Goal: Find specific page/section: Find specific page/section

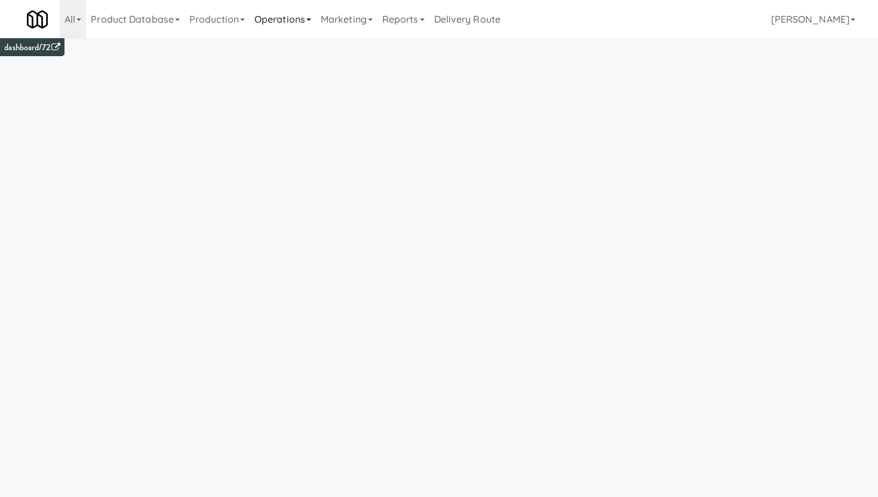
click at [275, 20] on link "Operations" at bounding box center [283, 19] width 66 height 38
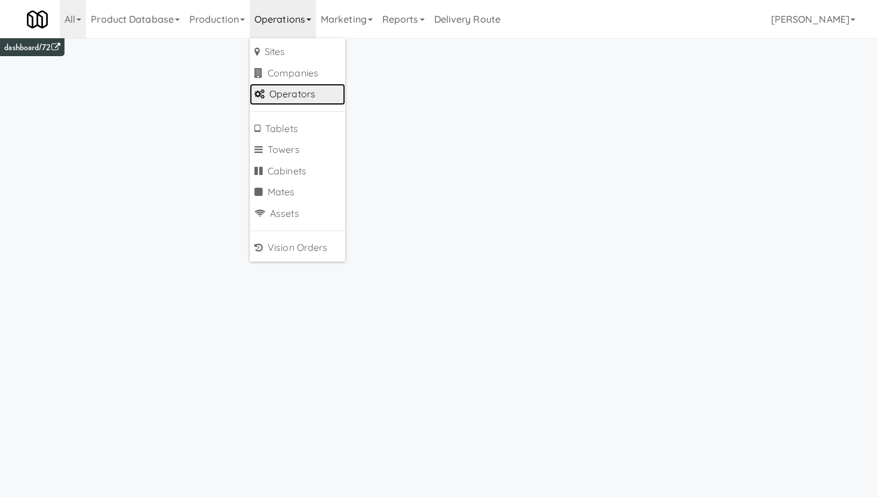
click at [282, 102] on link "Operators" at bounding box center [298, 95] width 96 height 22
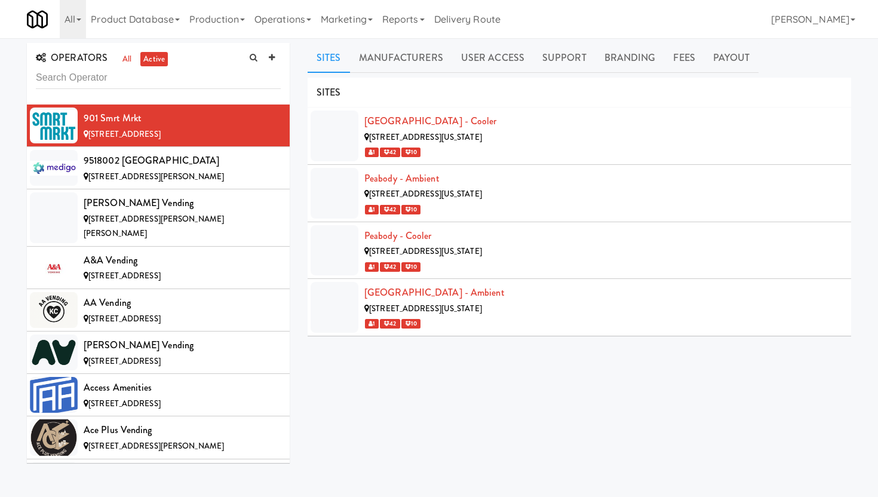
click at [114, 84] on input "text" at bounding box center [158, 78] width 245 height 22
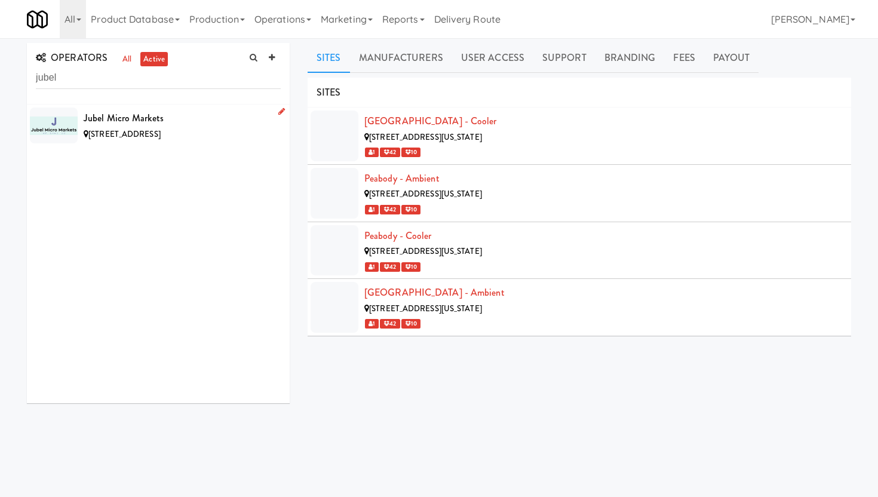
type input "jubel"
click at [206, 122] on div "Jubel Micro Markets" at bounding box center [182, 118] width 197 height 18
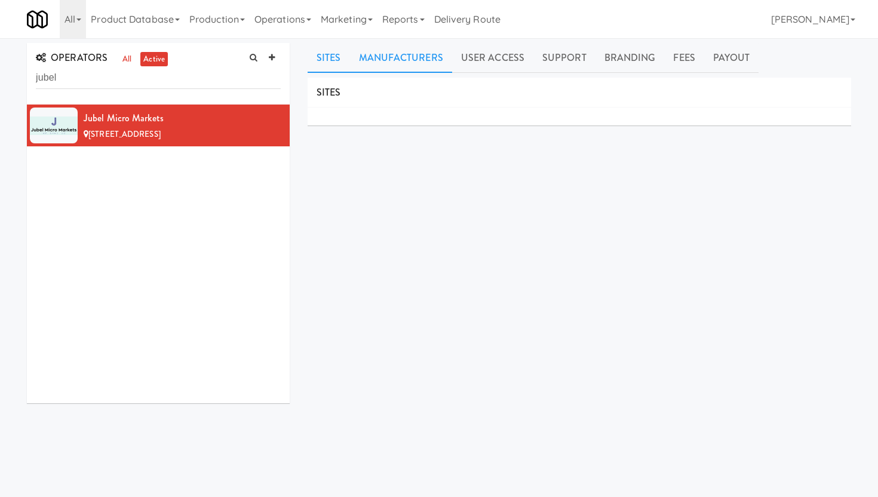
click at [425, 62] on link "Manufacturers" at bounding box center [401, 58] width 102 height 30
click at [511, 62] on link "User Access" at bounding box center [492, 58] width 81 height 30
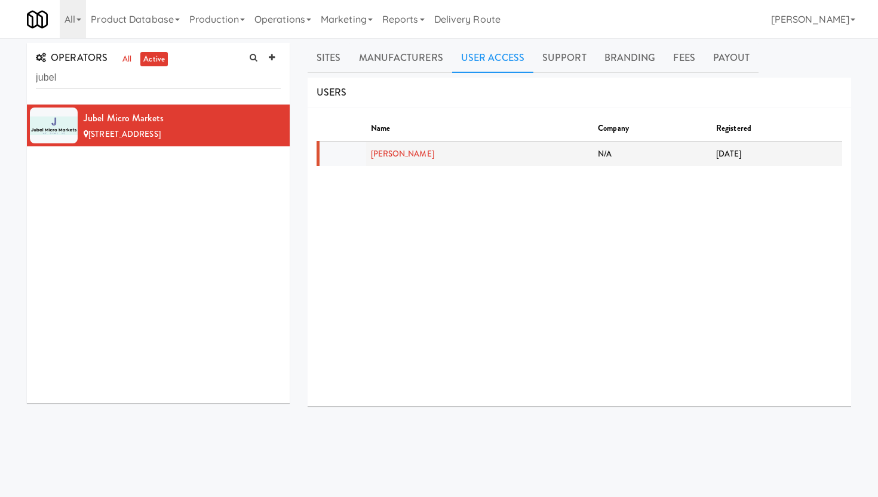
click at [422, 159] on td "[PERSON_NAME]" at bounding box center [480, 154] width 228 height 25
click at [405, 155] on link "[PERSON_NAME]" at bounding box center [402, 153] width 63 height 11
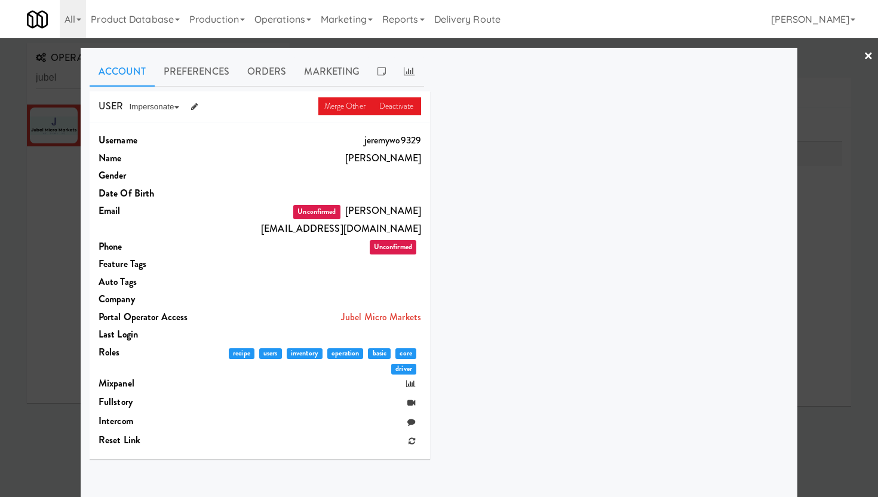
scroll to position [13, 0]
